Goal: Entertainment & Leisure: Consume media (video, audio)

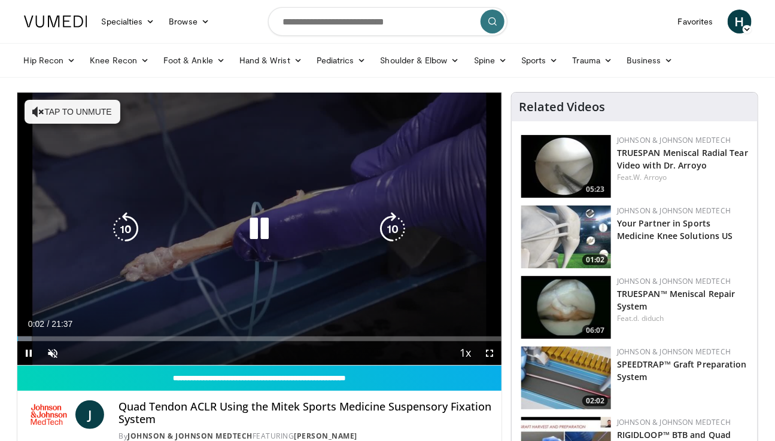
click at [62, 108] on button "Tap to unmute" at bounding box center [73, 112] width 96 height 24
click at [42, 127] on div "10 seconds Tap to unmute" at bounding box center [259, 229] width 484 height 273
click at [48, 133] on div "10 seconds Tap to unmute" at bounding box center [259, 229] width 484 height 273
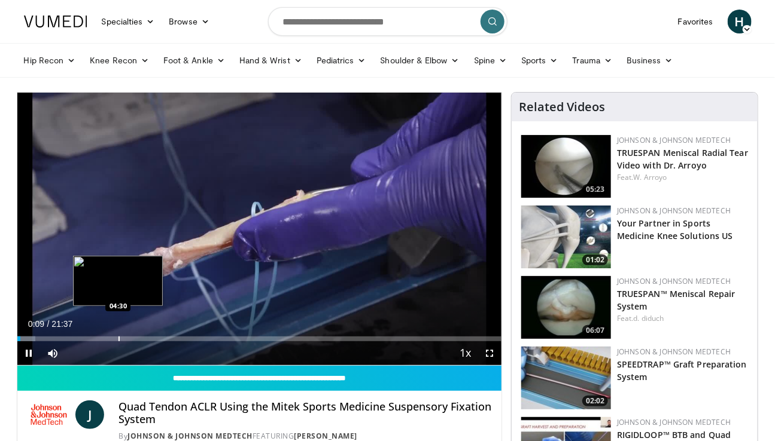
click at [118, 337] on div "Progress Bar" at bounding box center [118, 339] width 1 height 5
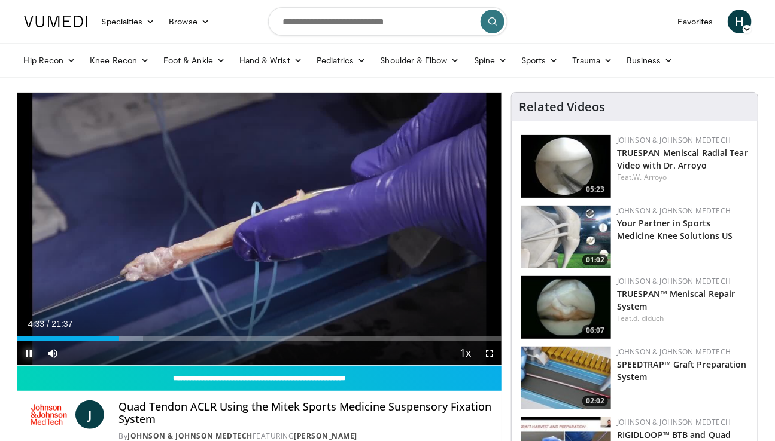
click at [32, 349] on span "Video Player" at bounding box center [29, 354] width 24 height 24
